Goal: Task Accomplishment & Management: Use online tool/utility

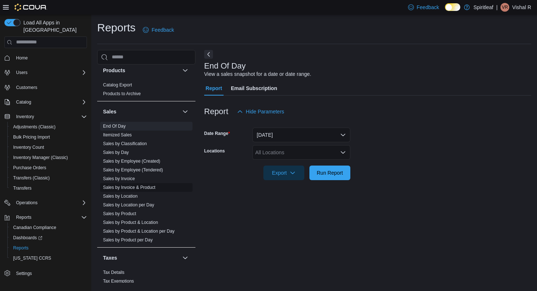
scroll to position [526, 0]
click at [133, 214] on link "Sales by Product" at bounding box center [119, 216] width 33 height 5
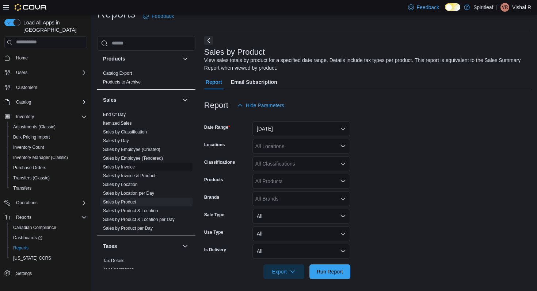
scroll to position [16, 0]
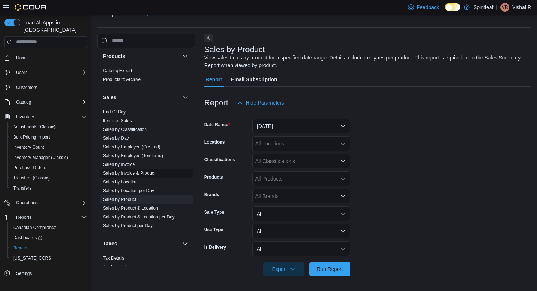
click at [142, 171] on link "Sales by Invoice & Product" at bounding box center [129, 173] width 52 height 5
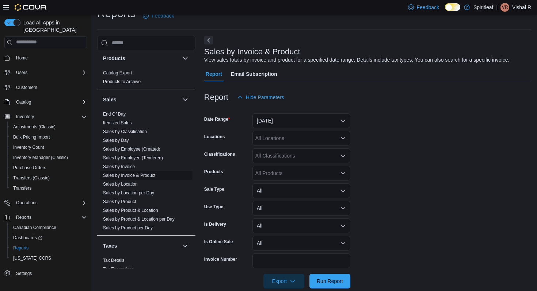
scroll to position [17, 0]
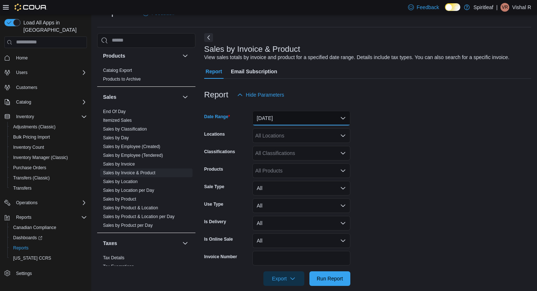
click at [280, 121] on button "[DATE]" at bounding box center [301, 118] width 98 height 15
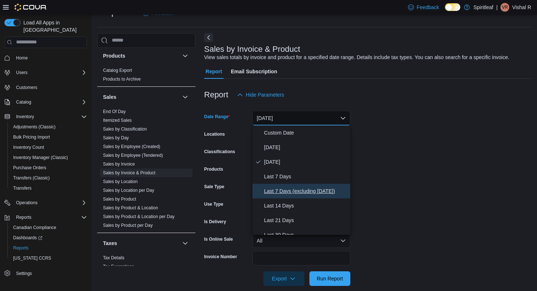
click at [283, 188] on span "Last 7 Days (excluding [DATE])" at bounding box center [305, 191] width 83 height 9
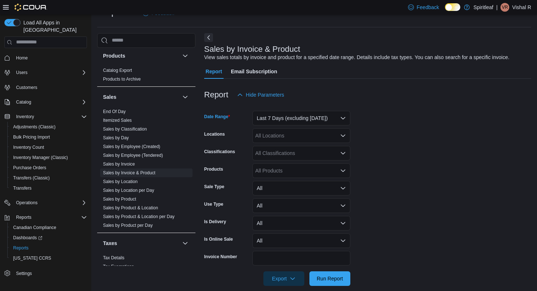
click at [293, 110] on div at bounding box center [367, 106] width 327 height 9
click at [292, 119] on button "Last 7 Days (excluding [DATE])" at bounding box center [301, 118] width 98 height 15
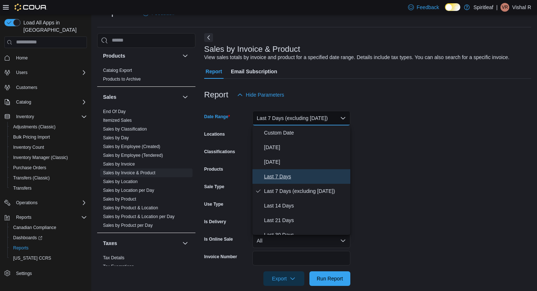
click at [289, 177] on span "Last 7 Days" at bounding box center [305, 176] width 83 height 9
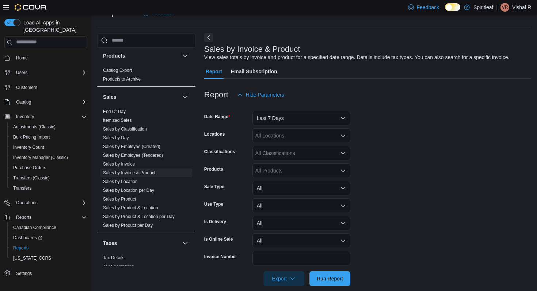
click at [384, 131] on form "Date Range Last 7 Days Locations All Locations Classifications All Classificati…" at bounding box center [367, 194] width 327 height 184
click at [284, 137] on div "All Locations" at bounding box center [301, 136] width 98 height 15
type input "***"
click at [287, 150] on span "[STREET_ADDRESS]" at bounding box center [304, 148] width 50 height 7
click at [375, 137] on form "Date Range Last 7 Days Locations [STREET_ADDRESS] ([GEOGRAPHIC_DATA]) Classific…" at bounding box center [367, 194] width 327 height 184
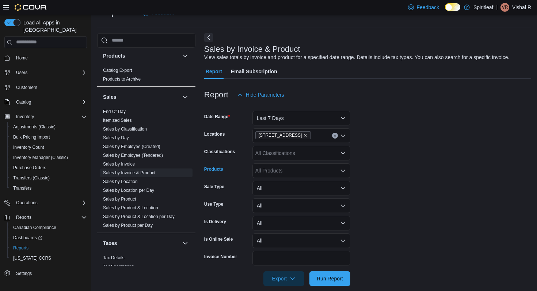
click at [291, 173] on div "All Products" at bounding box center [301, 171] width 98 height 15
click at [266, 170] on div "All Products" at bounding box center [301, 171] width 98 height 15
type input "*"
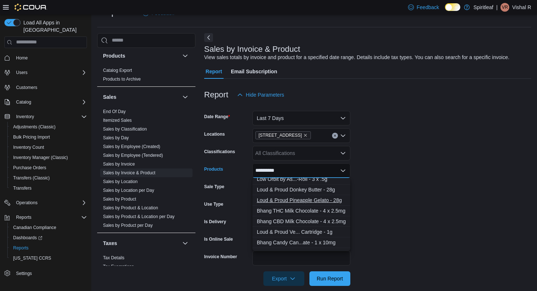
scroll to position [5, 0]
type input "**********"
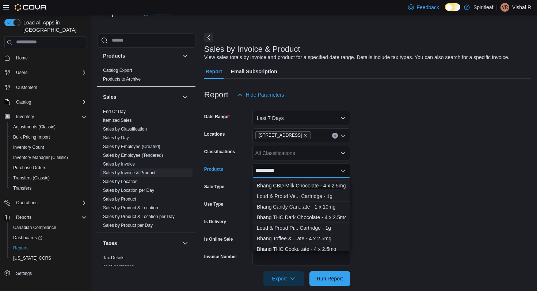
scroll to position [47, 0]
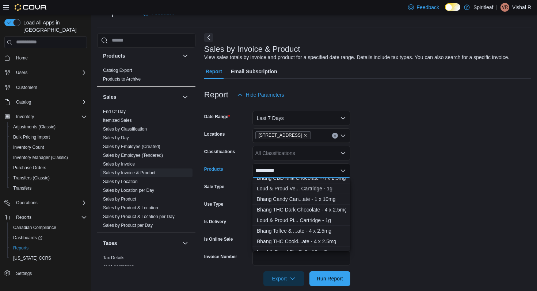
click at [300, 208] on div "Bhang THC Dark Chocolate - 4 x 2.5mg" at bounding box center [301, 209] width 89 height 7
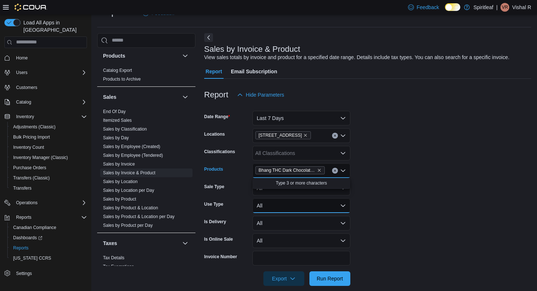
click at [300, 208] on button "All" at bounding box center [301, 206] width 98 height 15
click at [326, 170] on div "Bhang THC Dark Chocolate - 4 x 2.5mg" at bounding box center [301, 171] width 98 height 15
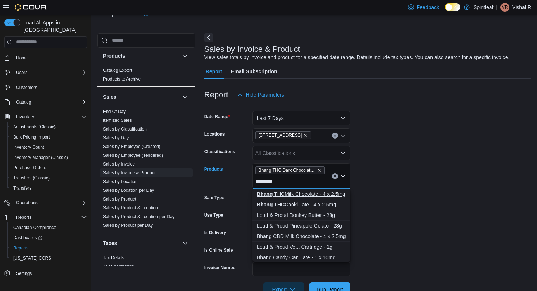
type input "*********"
click at [325, 195] on div "Bhang THC Milk Chocolate - 4 x 2.5mg" at bounding box center [301, 194] width 89 height 7
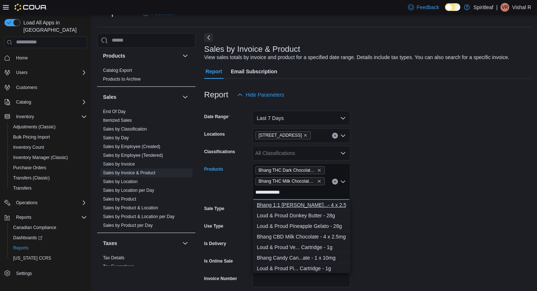
type input "**********"
click at [312, 202] on div "Bhang 1:1 [PERSON_NAME]...- 4 x 2.5:2.5mg" at bounding box center [301, 205] width 89 height 7
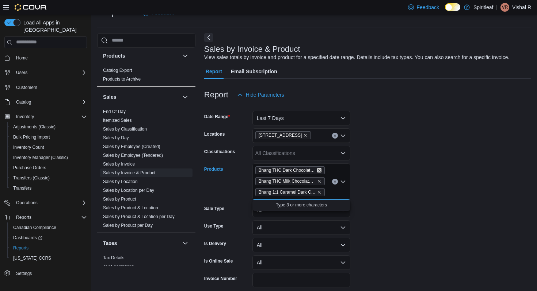
click at [321, 169] on icon "Remove Bhang THC Dark Chocolate - 4 x 2.5mg from selection in this group" at bounding box center [319, 170] width 4 height 4
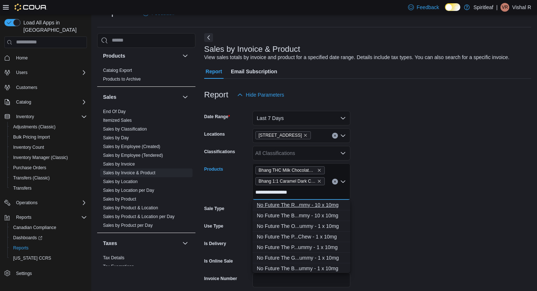
type input "**********"
click at [305, 204] on div "No Future The R...mmy - 10 x 10mg" at bounding box center [301, 205] width 89 height 7
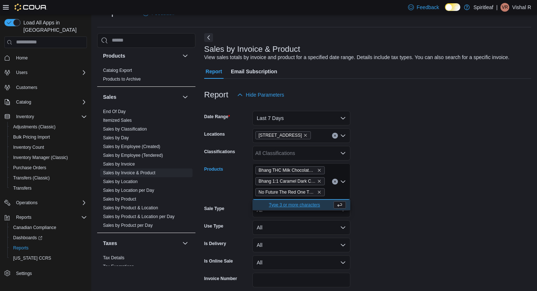
click at [383, 175] on form "Date Range Last 7 Days Locations 570 - [GEOGRAPHIC_DATA] ([GEOGRAPHIC_DATA]) Cl…" at bounding box center [367, 205] width 327 height 206
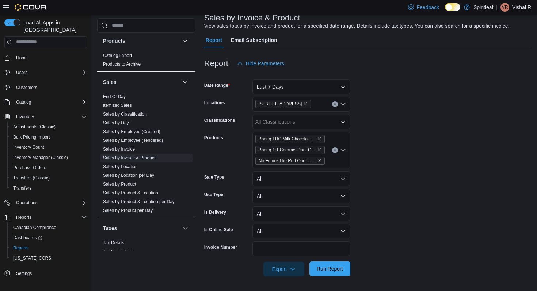
click at [325, 265] on span "Run Report" at bounding box center [330, 269] width 32 height 15
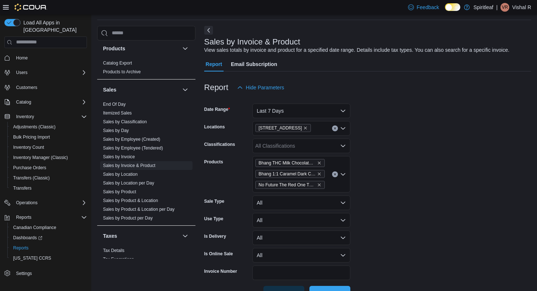
scroll to position [24, 0]
click at [340, 110] on button "Last 7 Days" at bounding box center [301, 110] width 98 height 15
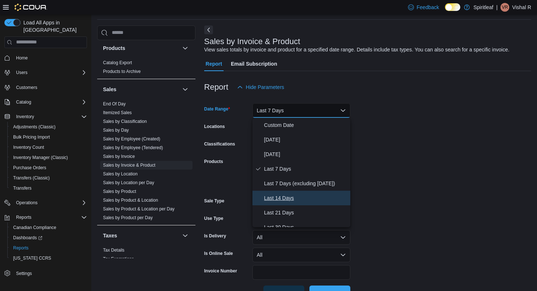
click at [291, 203] on button "Last 14 Days" at bounding box center [301, 198] width 98 height 15
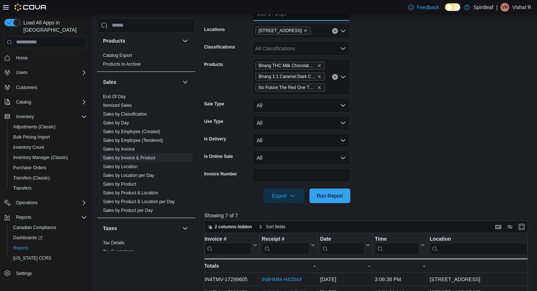
scroll to position [129, 0]
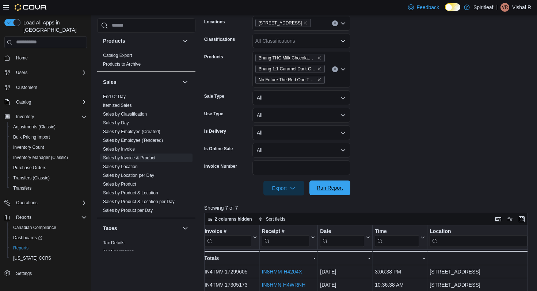
click at [341, 193] on span "Run Report" at bounding box center [330, 188] width 32 height 15
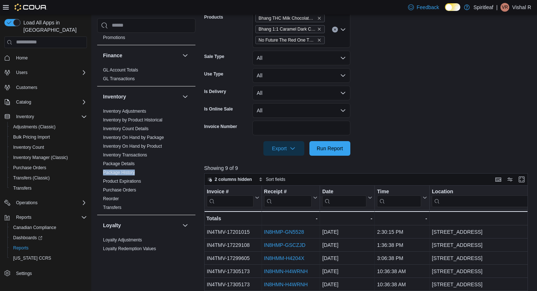
scroll to position [169, 0]
click at [294, 150] on icon "button" at bounding box center [293, 148] width 6 height 6
click at [285, 166] on button "Export to Excel" at bounding box center [284, 163] width 42 height 15
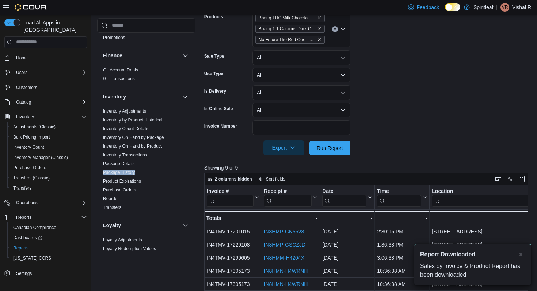
scroll to position [0, 0]
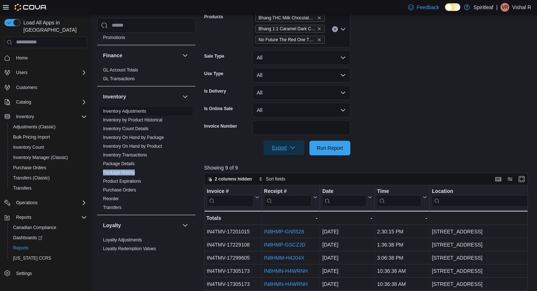
click at [130, 109] on link "Inventory Adjustments" at bounding box center [124, 111] width 43 height 5
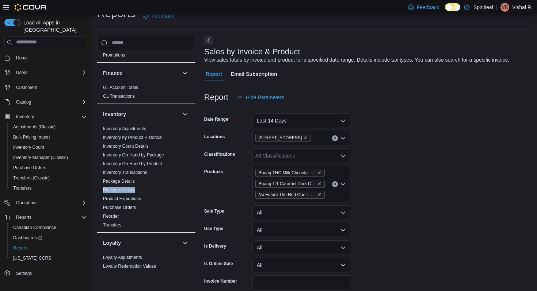
scroll to position [17, 0]
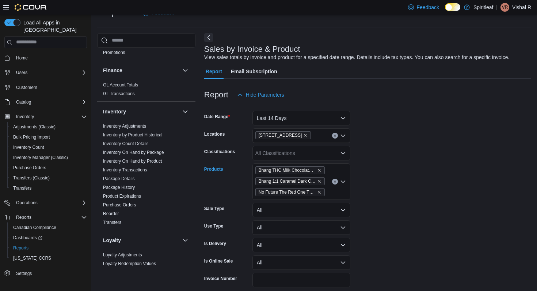
click at [321, 192] on span "No Future The Red One THC Gummy - 10 x 10mg" at bounding box center [289, 192] width 69 height 8
click at [319, 192] on icon "Remove No Future The Red One THC Gummy - 10 x 10mg from selection in this group" at bounding box center [319, 192] width 3 height 3
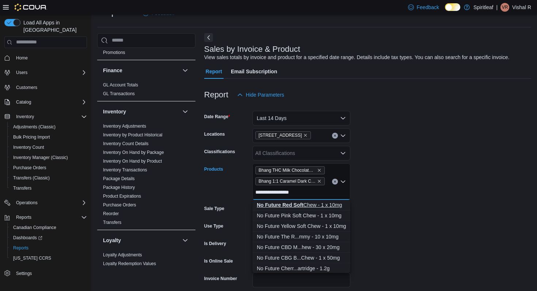
type input "**********"
click at [298, 206] on strong "No Future Red Soft" at bounding box center [280, 205] width 47 height 6
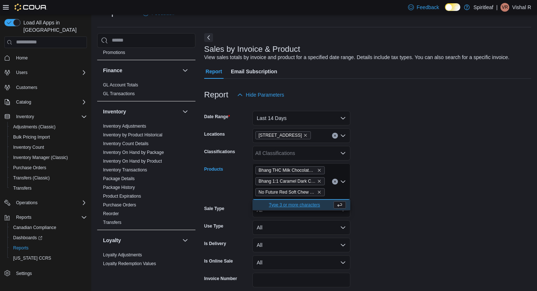
click at [369, 186] on form "Date Range Last 14 Days Locations 570 - [GEOGRAPHIC_DATA] ([GEOGRAPHIC_DATA]) C…" at bounding box center [367, 205] width 327 height 206
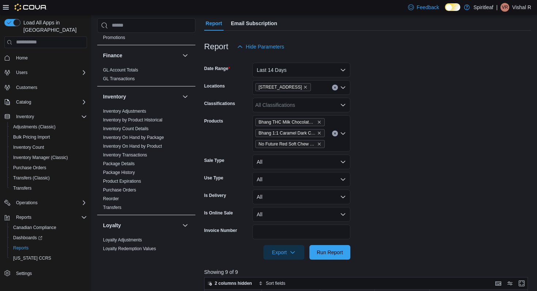
scroll to position [66, 0]
click at [340, 251] on span "Run Report" at bounding box center [330, 251] width 26 height 7
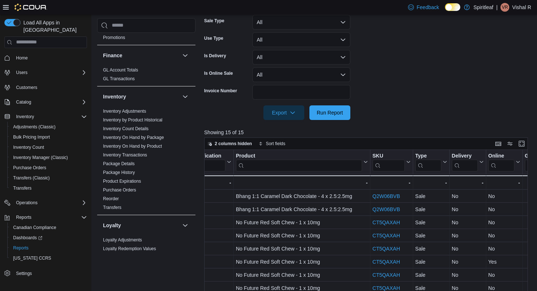
scroll to position [203, 0]
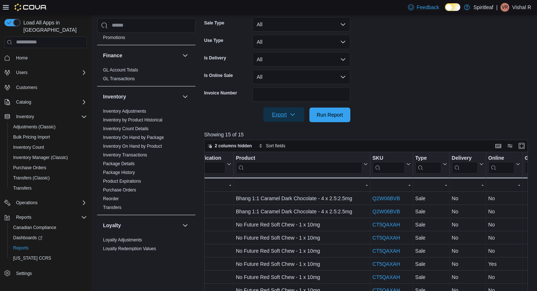
click at [288, 118] on span "Export" at bounding box center [284, 114] width 32 height 15
click at [292, 128] on span "Export to Excel" at bounding box center [284, 130] width 33 height 6
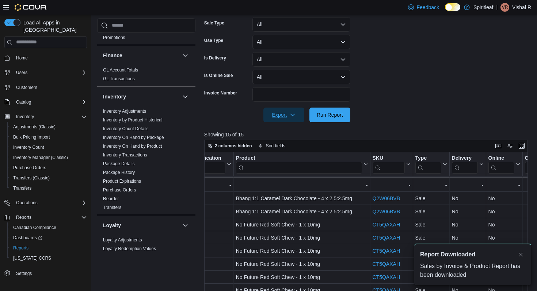
scroll to position [0, 0]
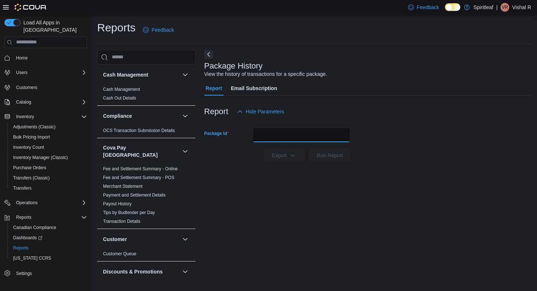
click at [287, 134] on input "Package Id" at bounding box center [301, 135] width 98 height 15
paste input "******"
type input "******"
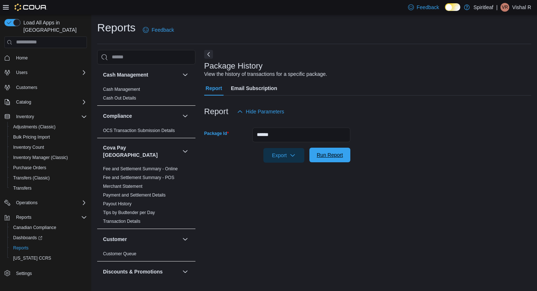
click at [320, 154] on span "Run Report" at bounding box center [330, 155] width 26 height 7
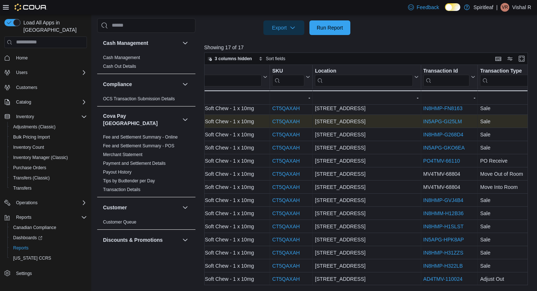
scroll to position [42, 0]
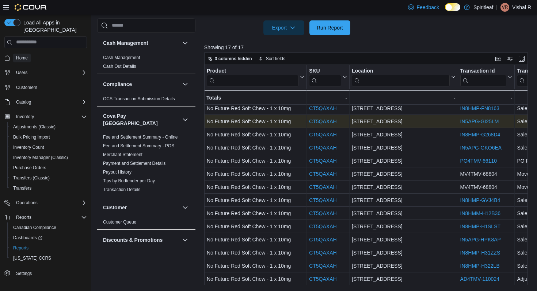
click at [28, 55] on span "Home" at bounding box center [22, 58] width 12 height 6
